Goal: Task Accomplishment & Management: Manage account settings

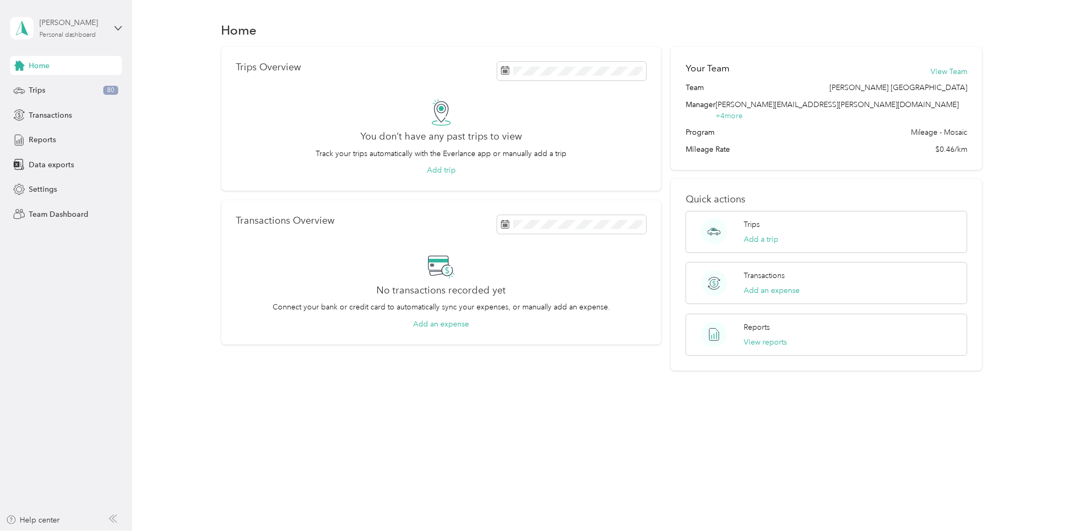
click at [63, 36] on div "Personal dashboard" at bounding box center [67, 35] width 57 height 6
click at [48, 89] on div "Team dashboard" at bounding box center [182, 87] width 329 height 19
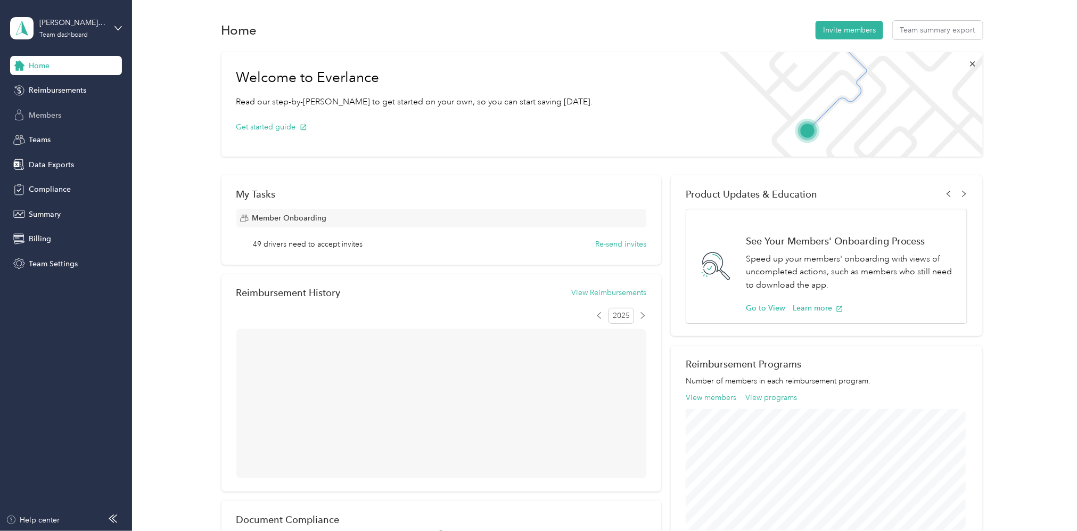
click at [54, 118] on span "Members" at bounding box center [45, 115] width 32 height 11
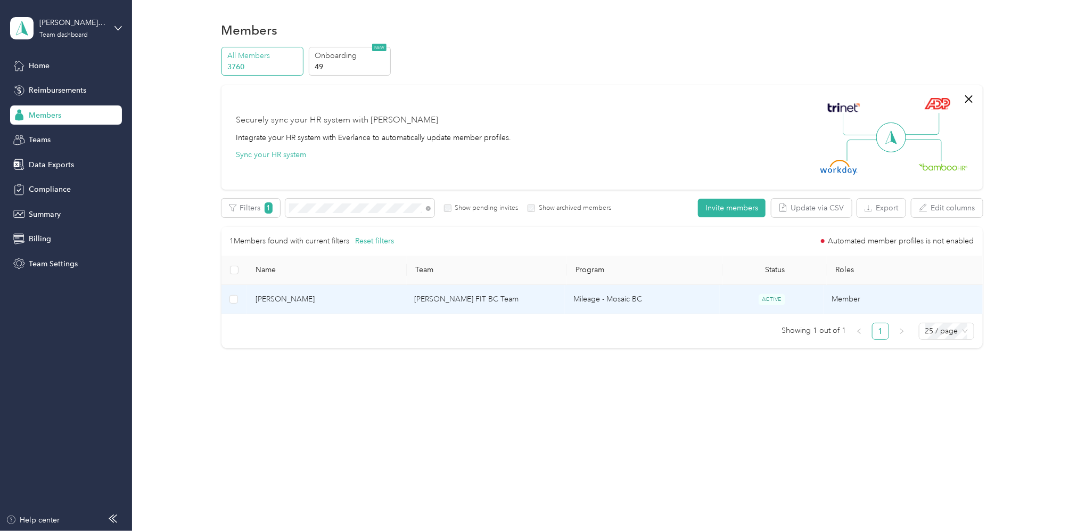
click at [473, 298] on td "Scott Millar FIT BC Team" at bounding box center [485, 299] width 159 height 29
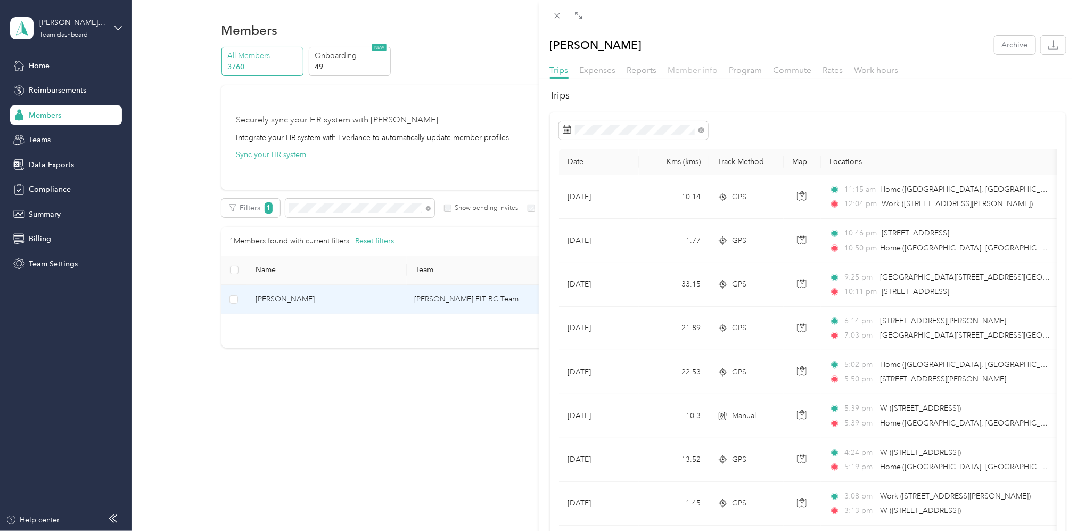
click at [709, 71] on span "Member info" at bounding box center [693, 70] width 50 height 10
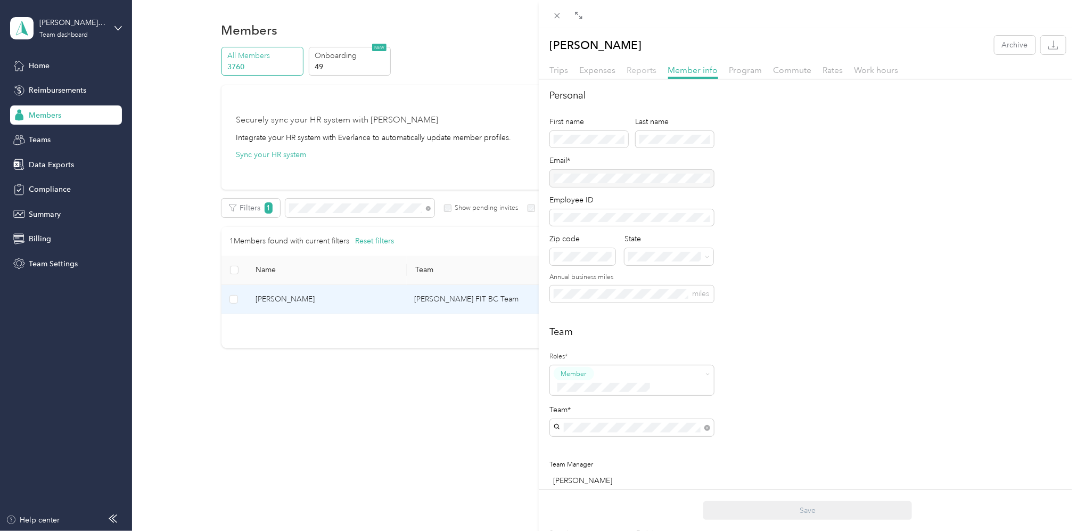
click at [655, 71] on span "Reports" at bounding box center [642, 70] width 30 height 10
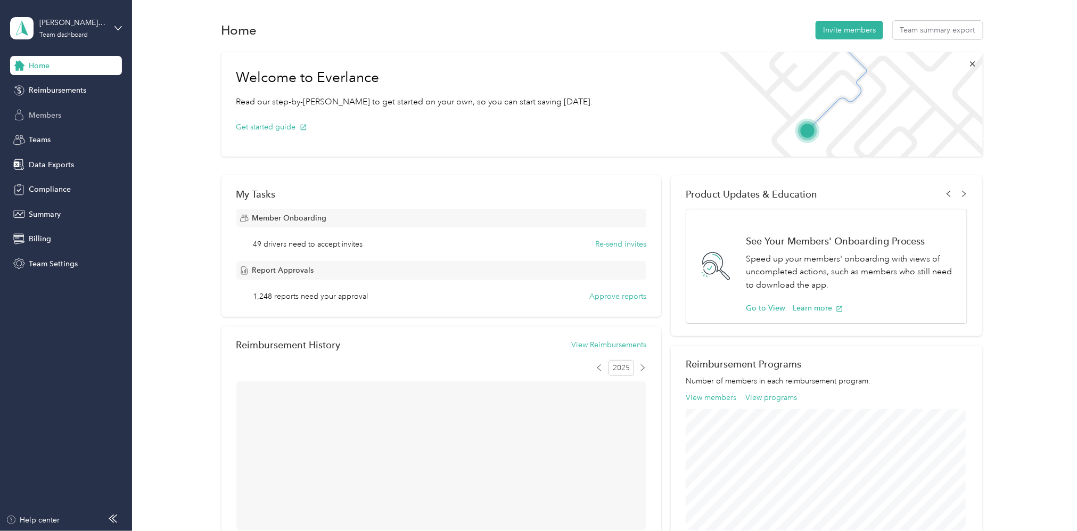
click at [51, 119] on span "Members" at bounding box center [45, 115] width 32 height 11
